Goal: Transaction & Acquisition: Purchase product/service

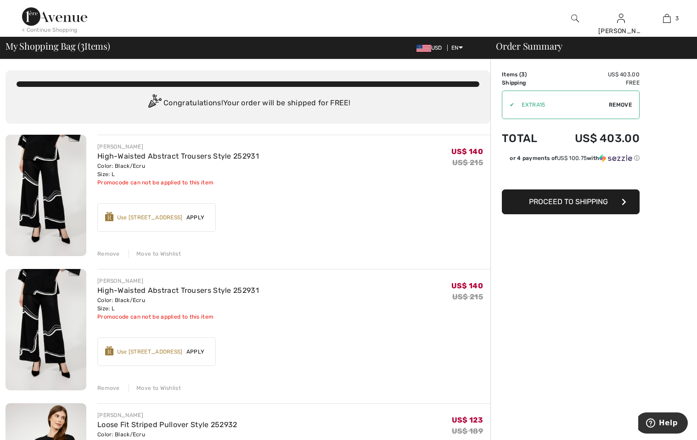
click at [109, 255] on div "Remove" at bounding box center [108, 253] width 23 height 8
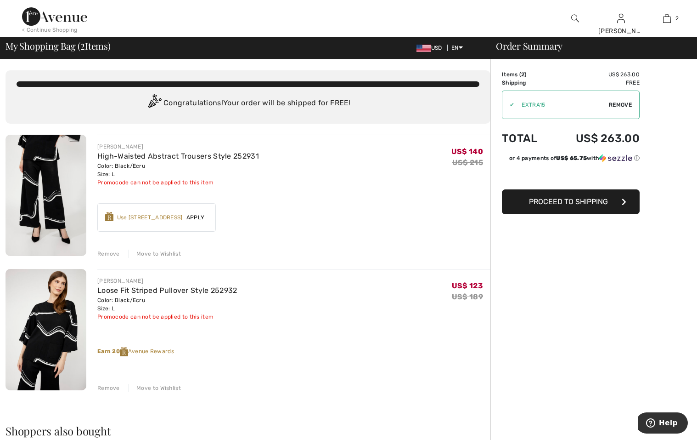
click at [559, 198] on span "Proceed to Shipping" at bounding box center [568, 201] width 79 height 9
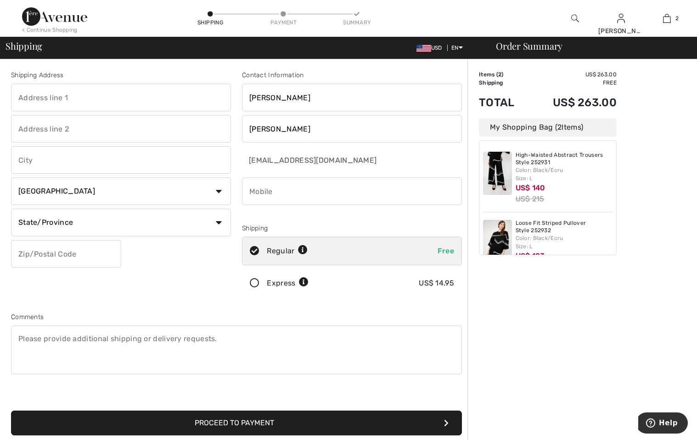
click at [120, 101] on input "text" at bounding box center [121, 98] width 220 height 28
type input "[STREET_ADDRESS][PERSON_NAME]"
type input "CANONSBURG"
select select "US"
type input "15317"
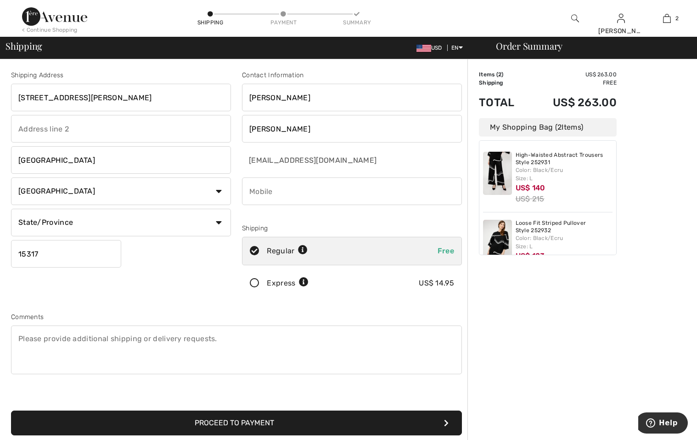
type input "7243502183"
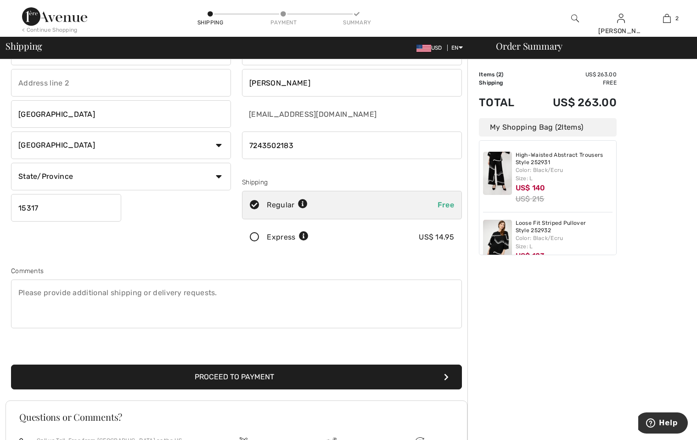
scroll to position [92, 0]
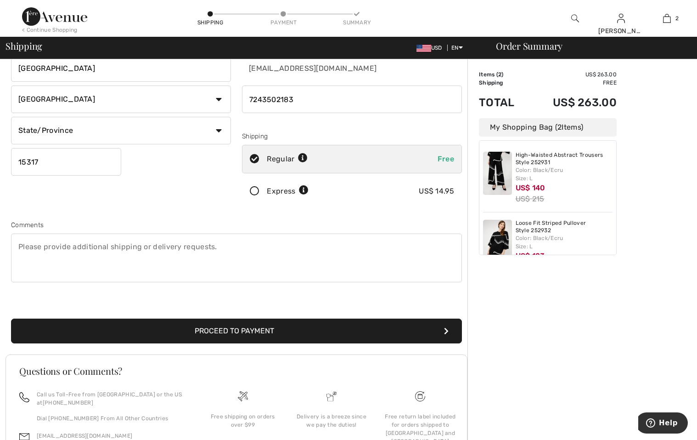
click at [225, 327] on button "Proceed to Payment" at bounding box center [236, 330] width 451 height 25
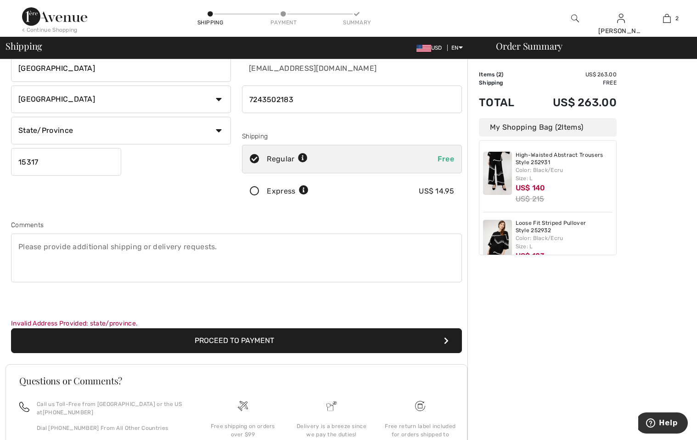
click at [175, 133] on select "State/Province Alabama Alaska American Samoa Arizona Arkansas California Colora…" at bounding box center [121, 131] width 220 height 28
select select "PA"
click at [11, 117] on select "State/Province Alabama Alaska American Samoa Arizona Arkansas California Colora…" at bounding box center [121, 131] width 220 height 28
click at [203, 338] on button "Proceed to Payment" at bounding box center [236, 340] width 451 height 25
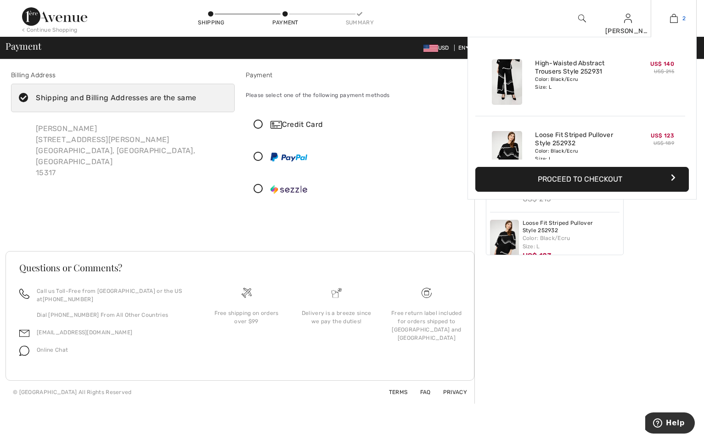
click at [670, 22] on img at bounding box center [674, 18] width 8 height 11
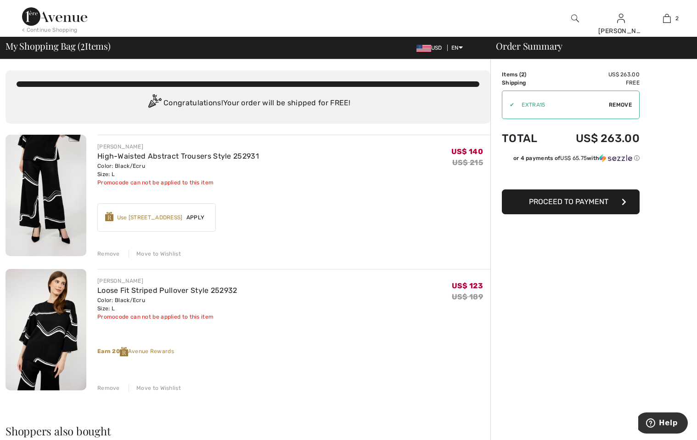
click at [645, 234] on div "Order Summary Details Items ( 2 ) US$ 263.00 Promo code US$ 0.00 Shipping Free …" at bounding box center [593, 414] width 207 height 711
click at [544, 199] on span "Proceed to Payment" at bounding box center [568, 201] width 79 height 9
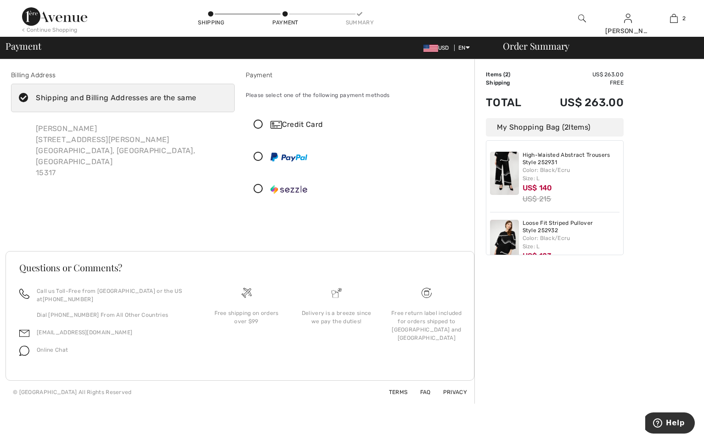
click at [257, 124] on icon at bounding box center [258, 125] width 24 height 10
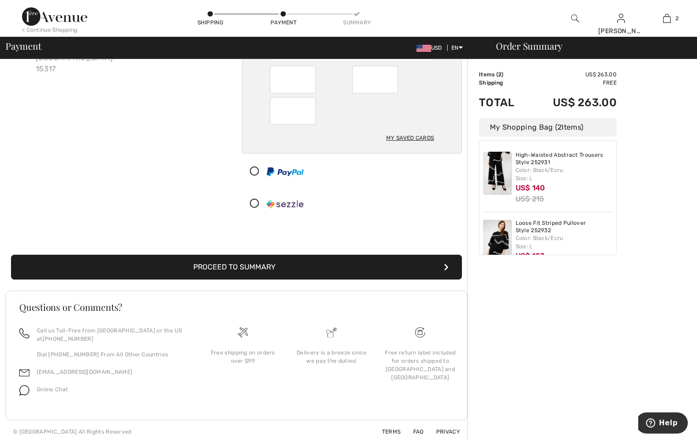
scroll to position [107, 0]
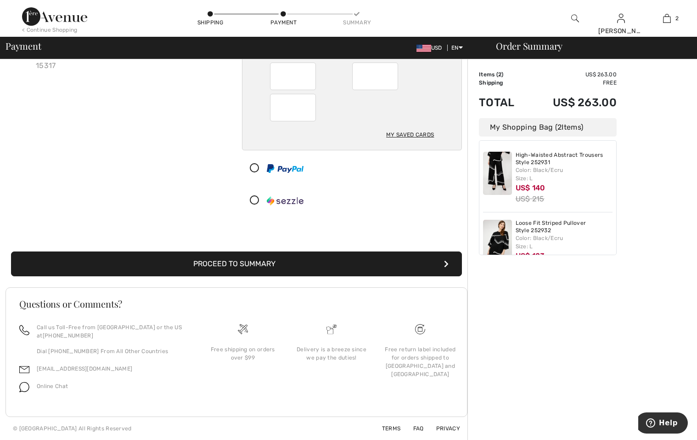
click at [209, 262] on button "Proceed to Summary" at bounding box center [236, 263] width 451 height 25
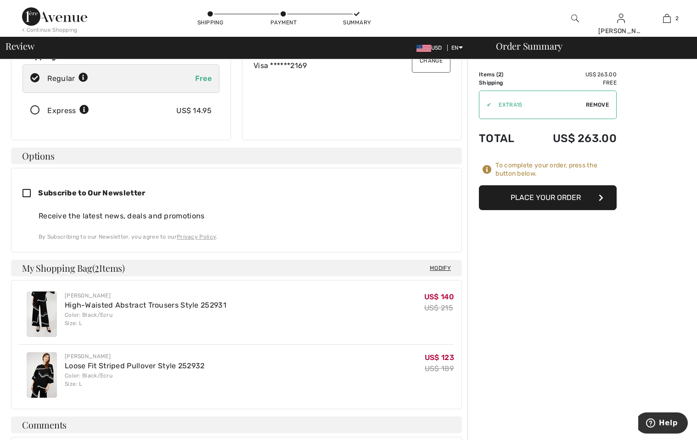
scroll to position [138, 0]
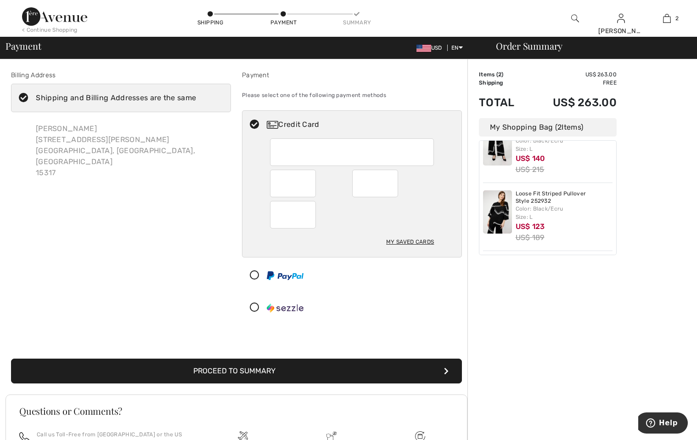
scroll to position [46, 0]
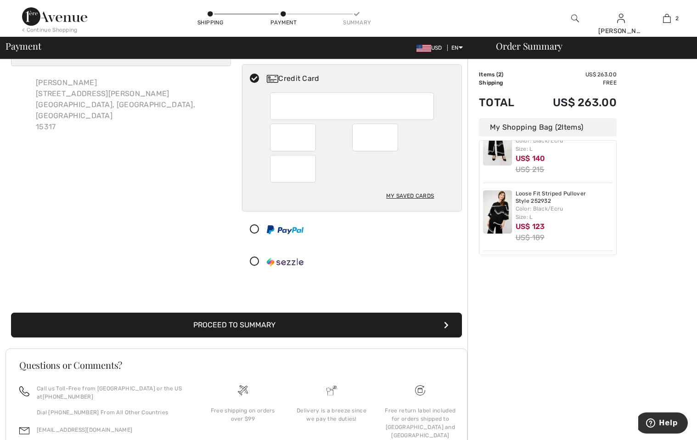
click at [256, 227] on icon at bounding box center [254, 230] width 24 height 10
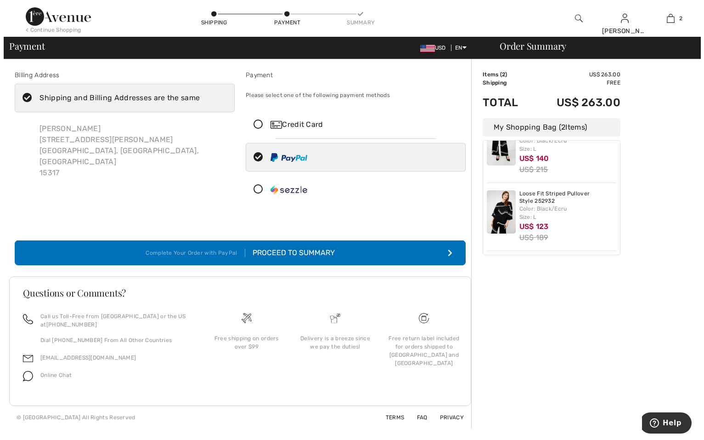
scroll to position [0, 0]
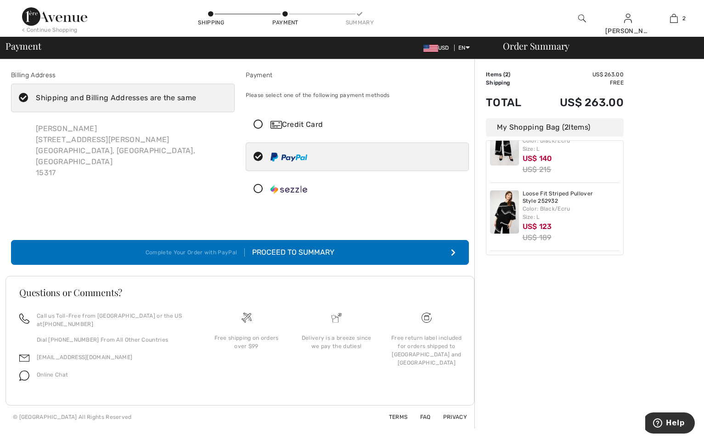
click at [289, 247] on div "Proceed to Summary" at bounding box center [290, 252] width 90 height 11
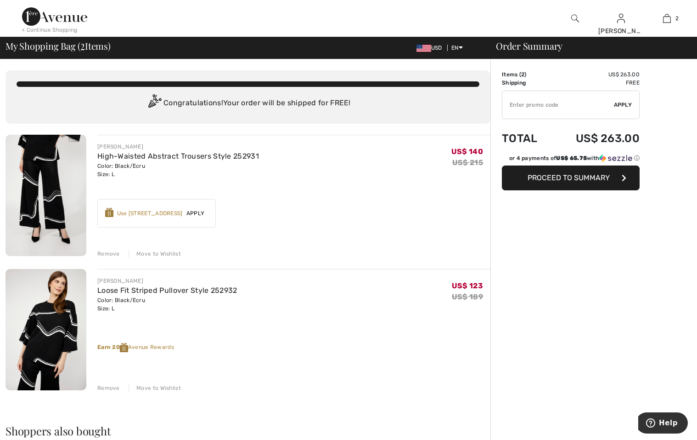
type input "EXTRA15"
type input "NEW15"
type input "FLASH15"
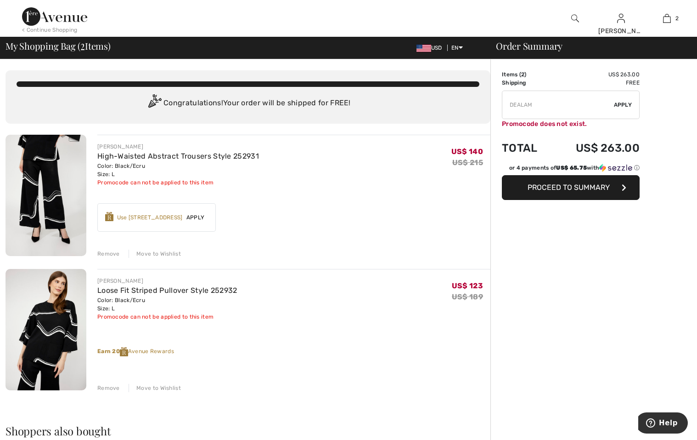
type input "FREEXPRESS"
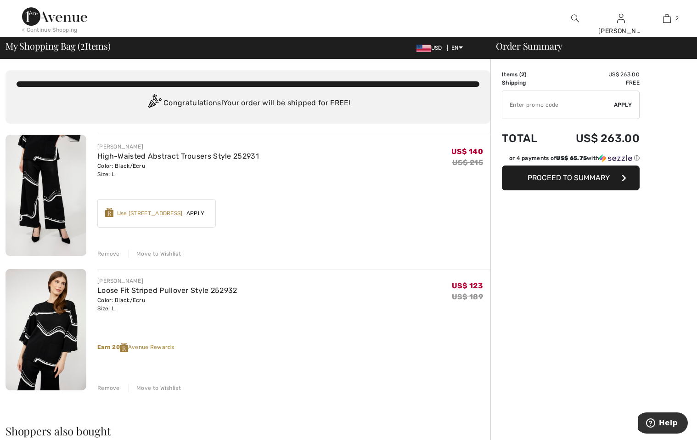
type input "FREEDENIMBAG"
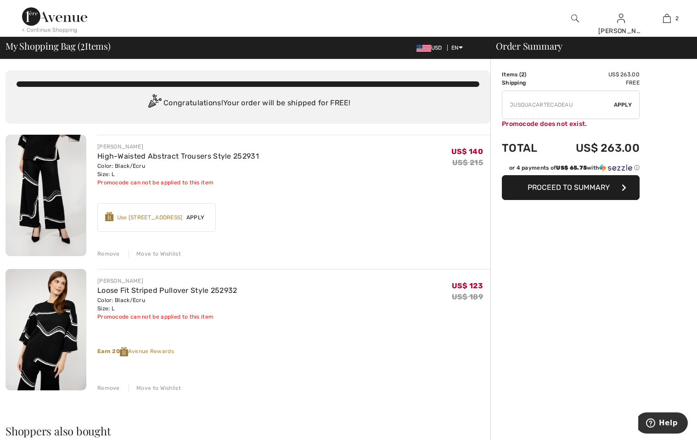
type input "FLASH15"
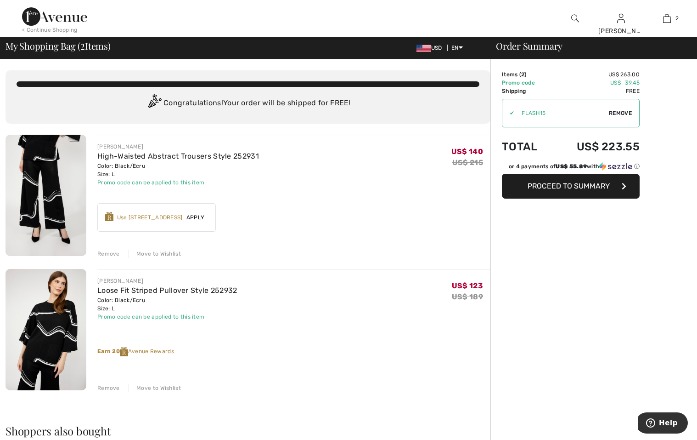
click at [583, 180] on button "Proceed to Summary" at bounding box center [571, 186] width 138 height 25
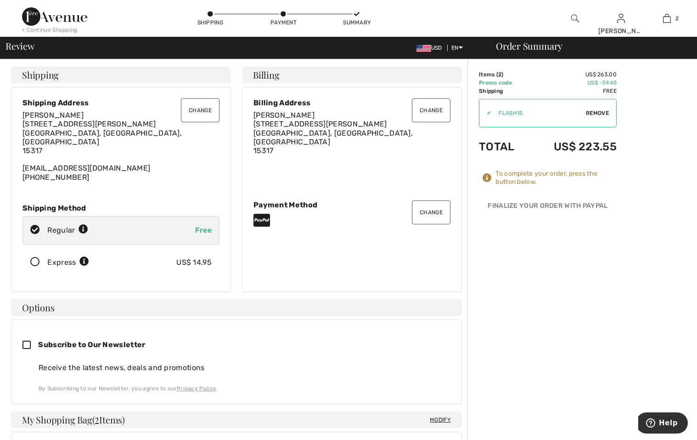
click at [437, 200] on button "Change" at bounding box center [431, 212] width 39 height 24
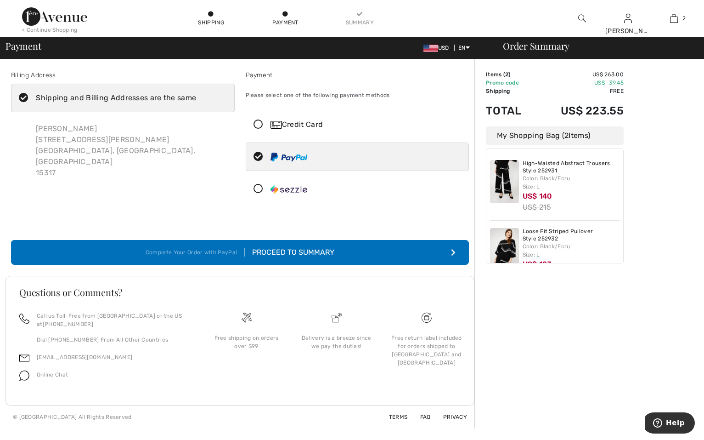
click at [259, 126] on icon at bounding box center [258, 125] width 24 height 10
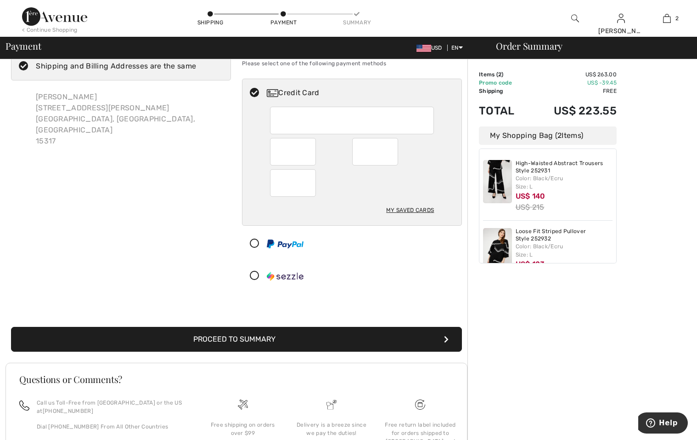
scroll to position [46, 0]
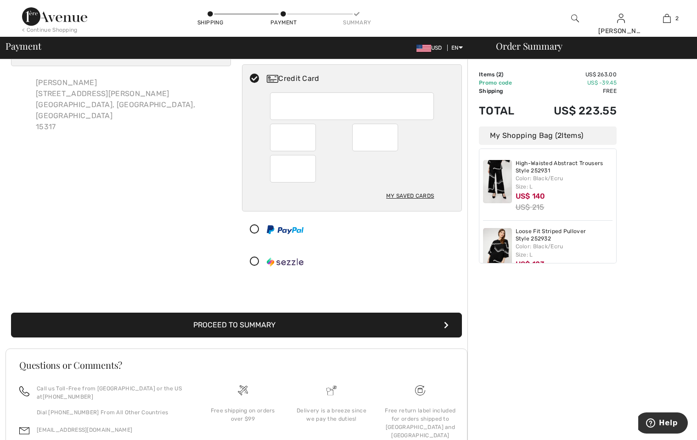
click at [265, 319] on button "Proceed to Summary" at bounding box center [236, 324] width 451 height 25
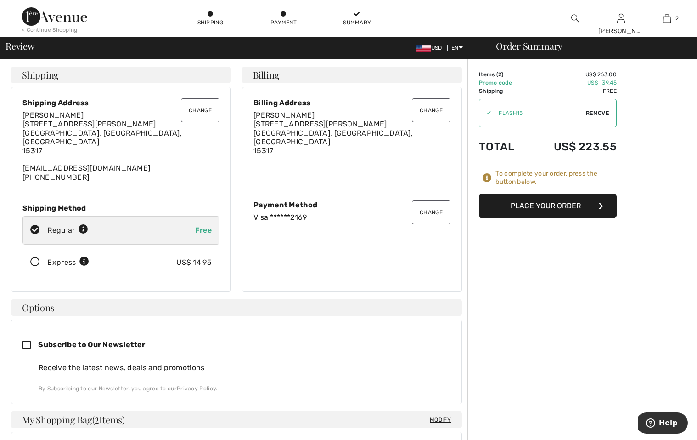
click at [531, 211] on button "Place Your Order" at bounding box center [548, 205] width 138 height 25
